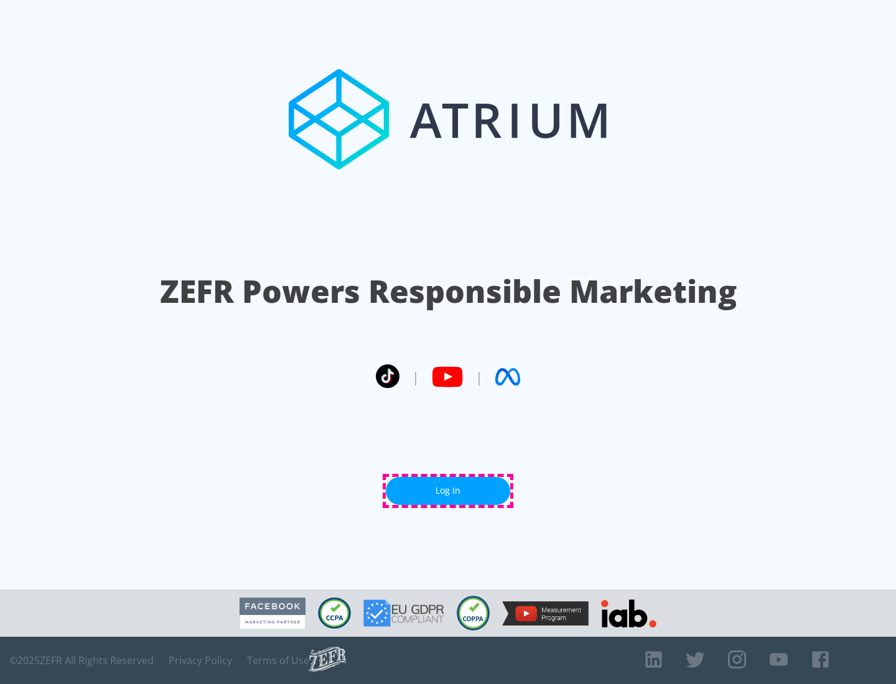
click at [448, 491] on link "Log In" at bounding box center [448, 491] width 124 height 28
